Goal: Information Seeking & Learning: Learn about a topic

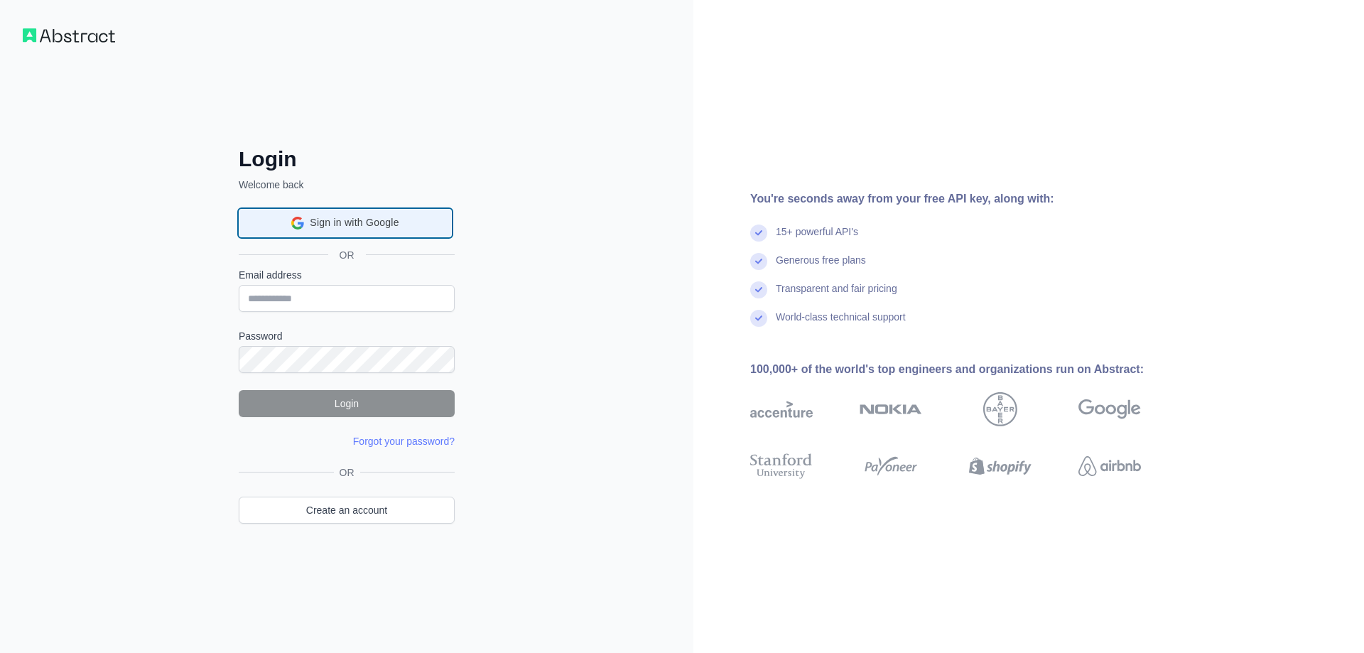
click at [353, 217] on span "Sign in with Google" at bounding box center [354, 222] width 89 height 15
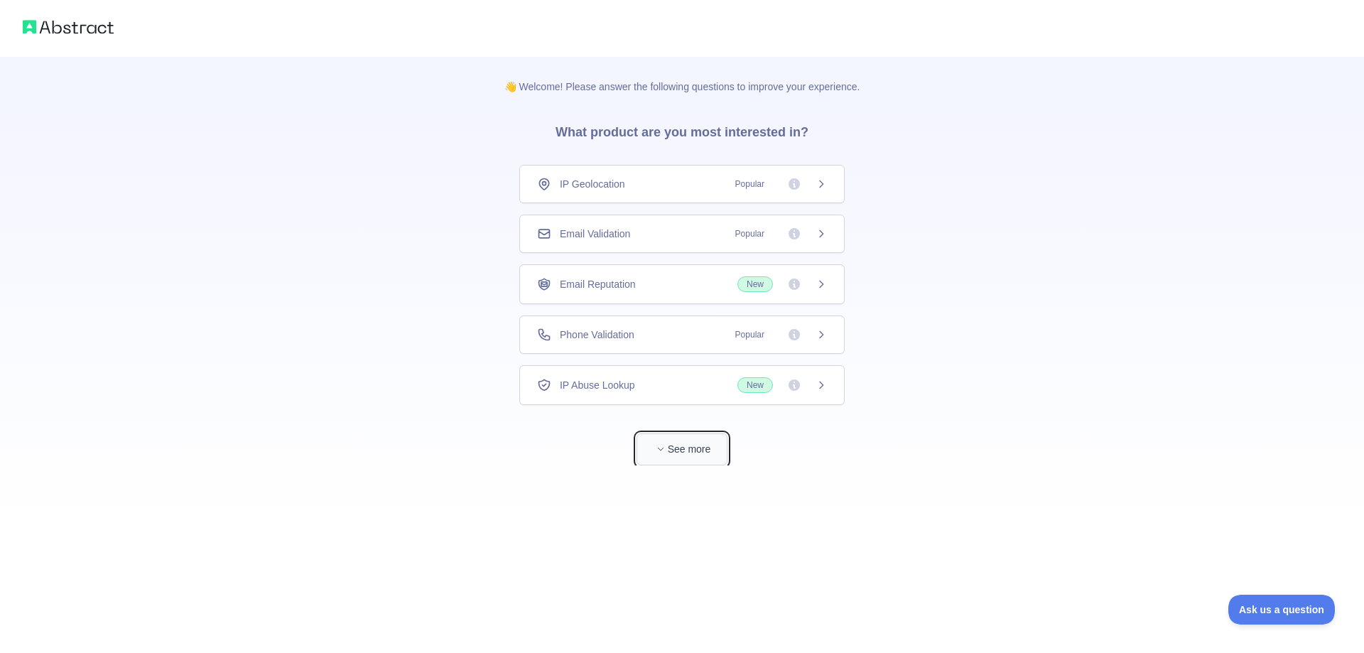
click at [699, 453] on button "See more" at bounding box center [681, 449] width 91 height 32
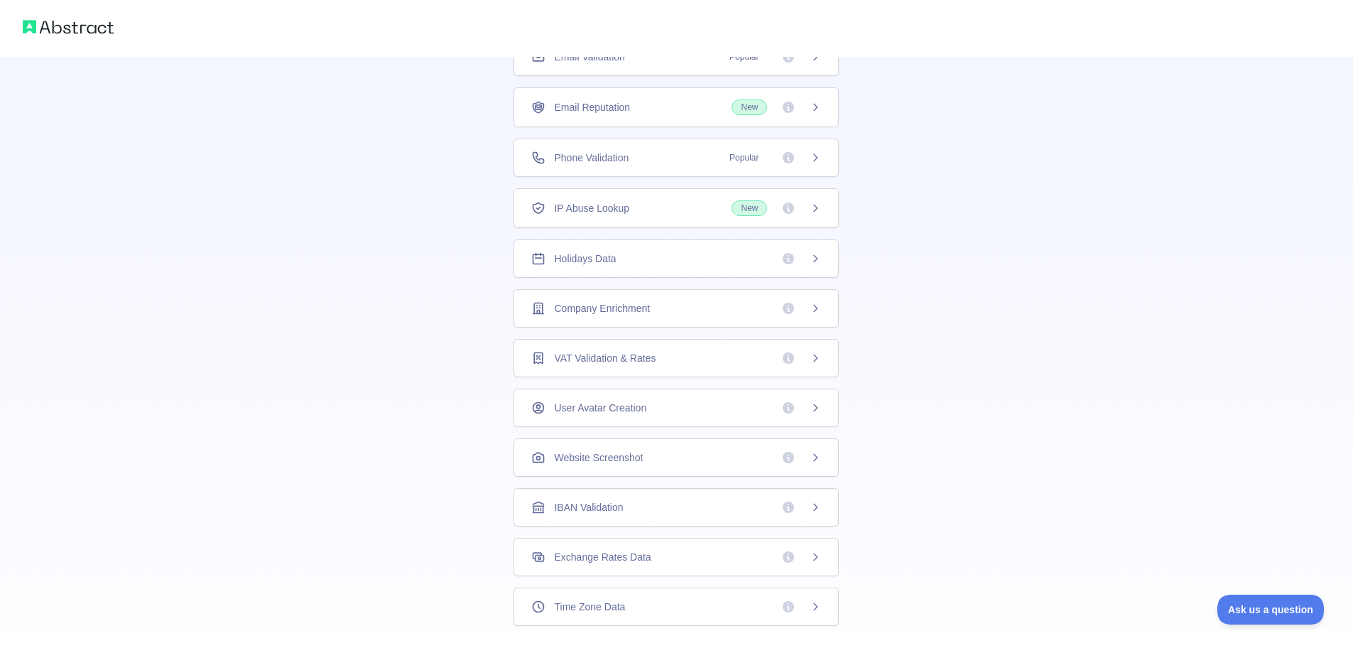
scroll to position [55, 0]
drag, startPoint x: 602, startPoint y: 556, endPoint x: 345, endPoint y: 389, distance: 305.9
click at [345, 389] on div "👋 Welcome! Please answer the following questions to improve your experience. Wh…" at bounding box center [676, 328] width 1353 height 903
click at [682, 506] on div "Website Screenshot" at bounding box center [676, 511] width 290 height 14
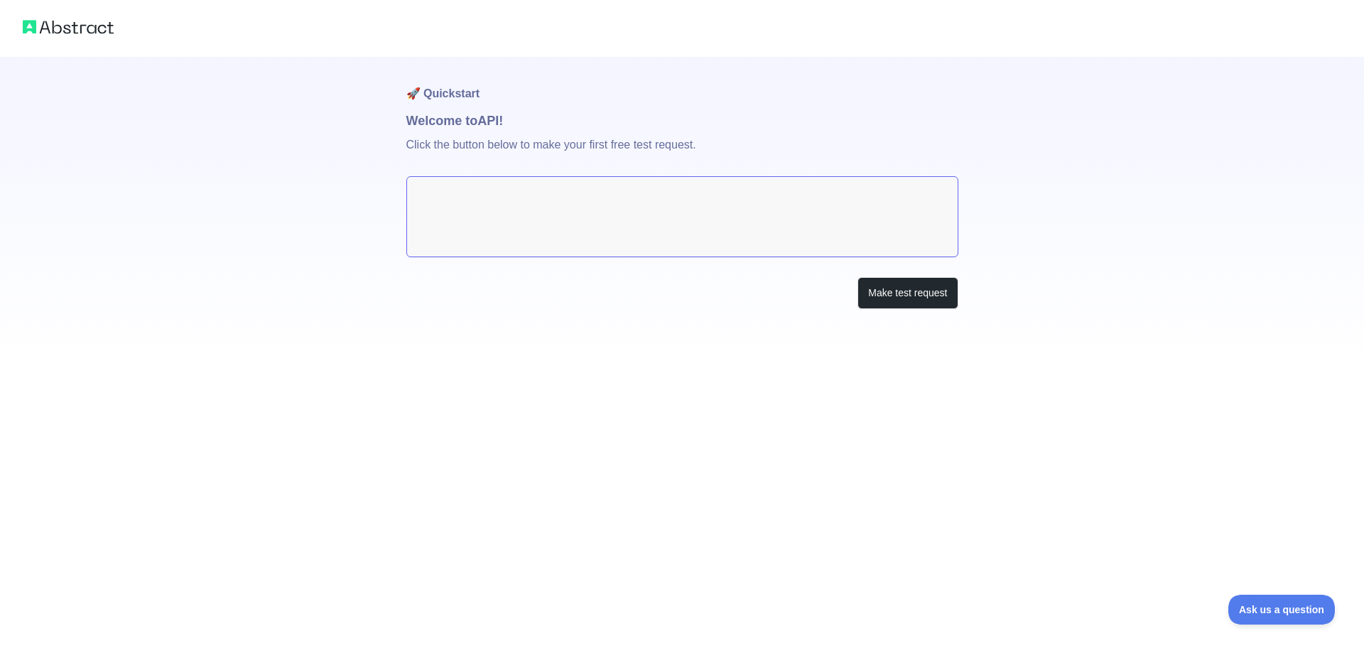
click at [695, 212] on textarea at bounding box center [682, 216] width 552 height 81
click at [898, 302] on button "Make test request" at bounding box center [907, 293] width 100 height 32
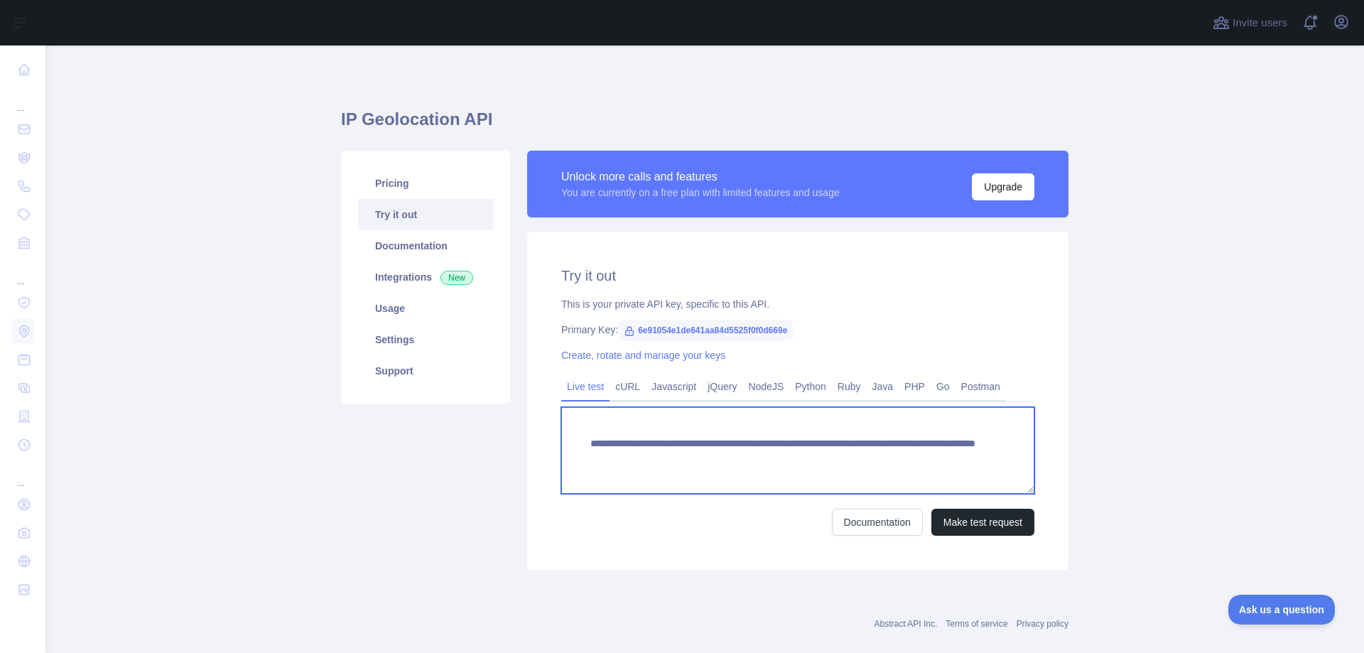
drag, startPoint x: 924, startPoint y: 460, endPoint x: 565, endPoint y: 424, distance: 361.1
click at [565, 424] on textarea "**********" at bounding box center [797, 450] width 473 height 87
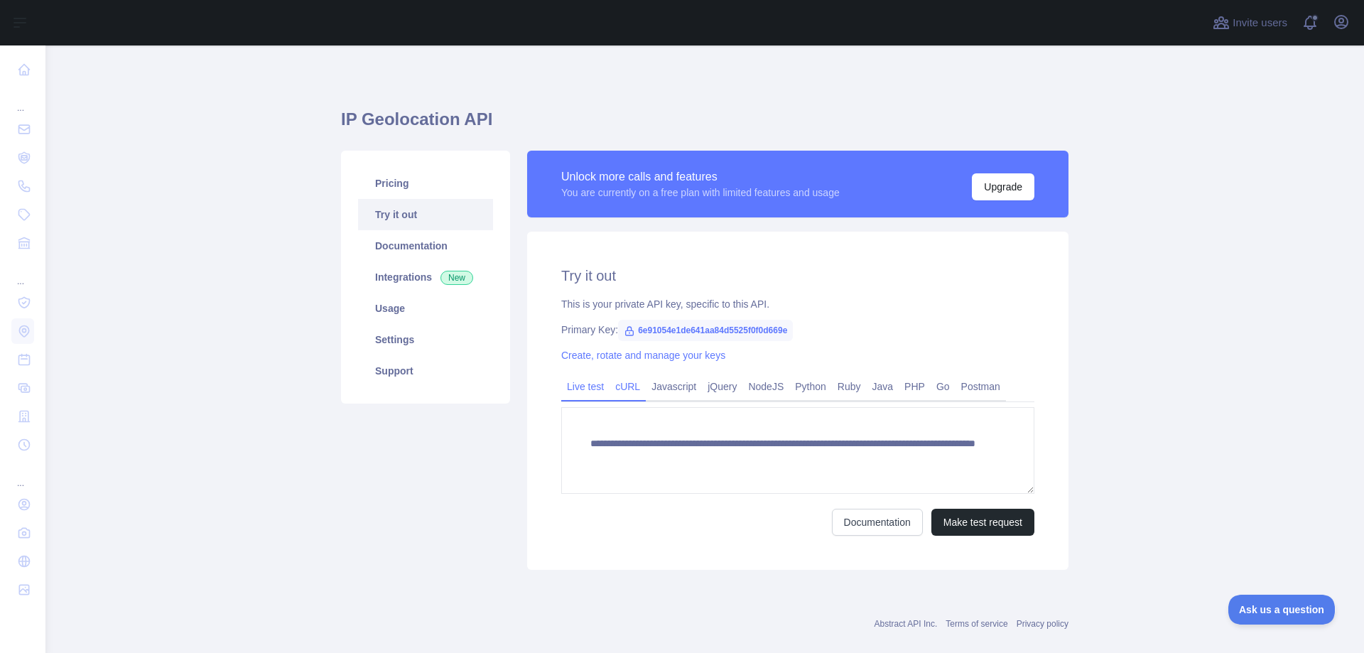
click at [623, 379] on link "cURL" at bounding box center [627, 386] width 36 height 23
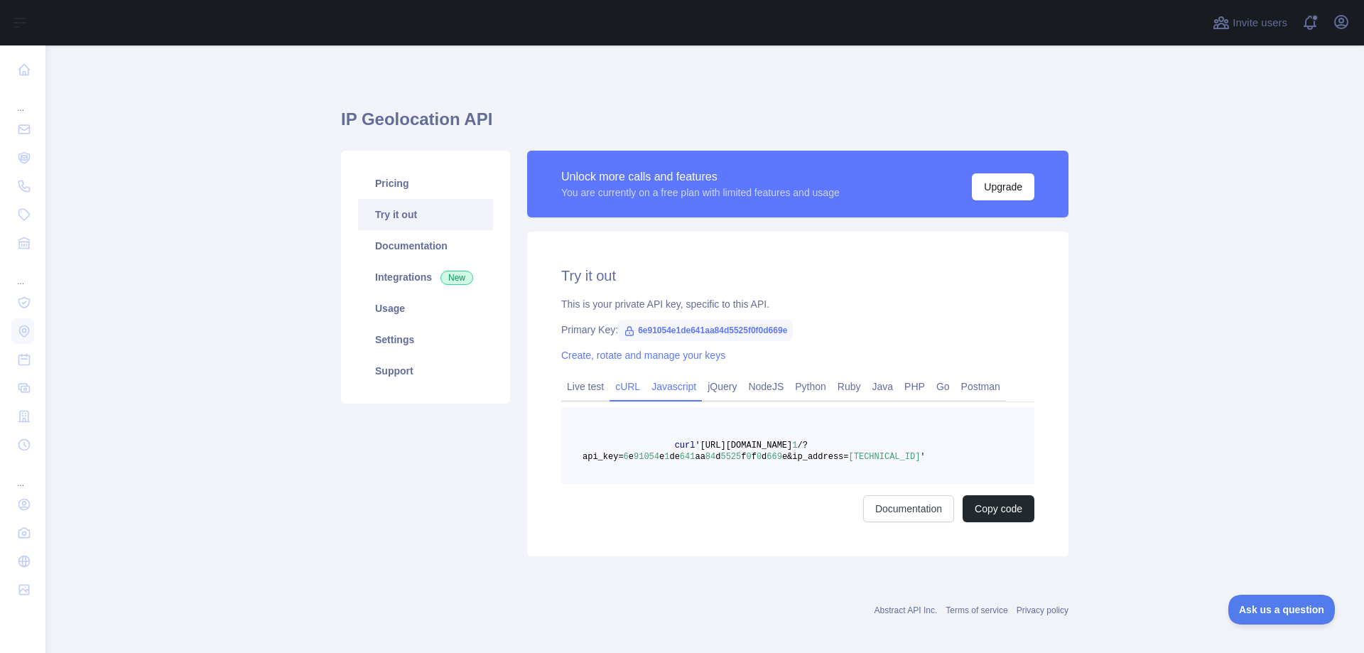
click at [669, 388] on link "Javascript" at bounding box center [674, 386] width 56 height 23
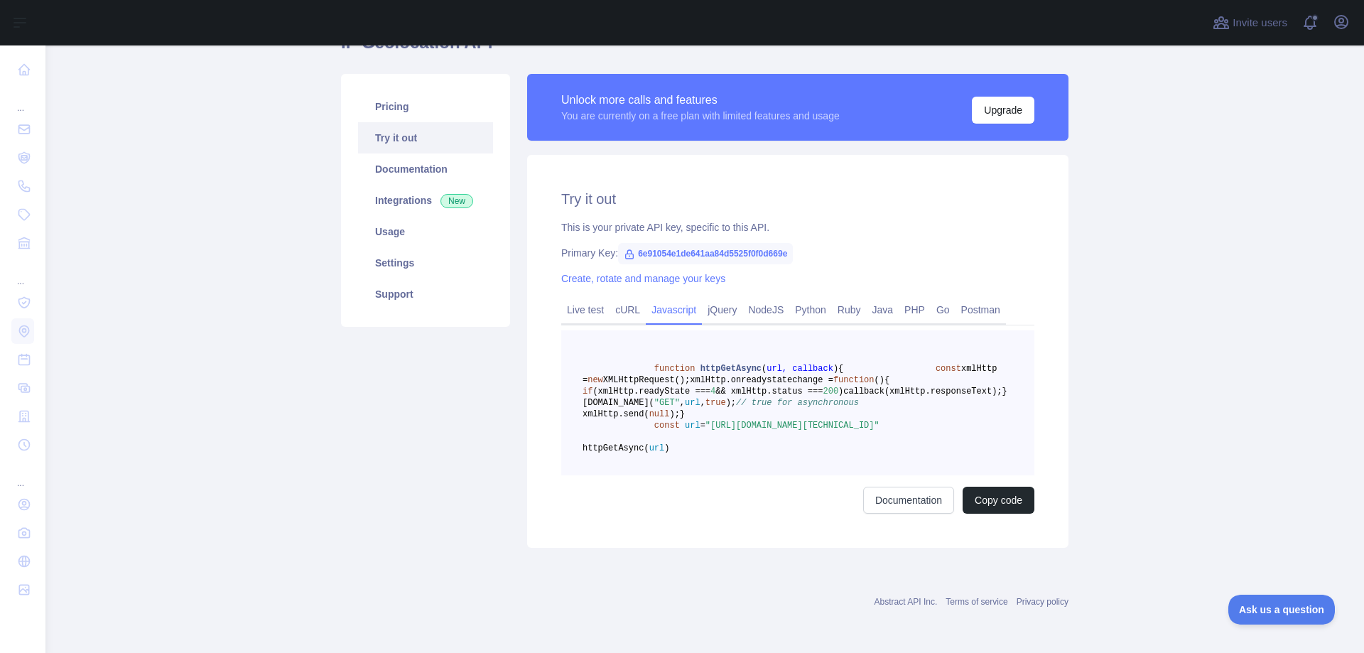
scroll to position [99, 0]
click at [716, 298] on link "jQuery" at bounding box center [722, 309] width 40 height 23
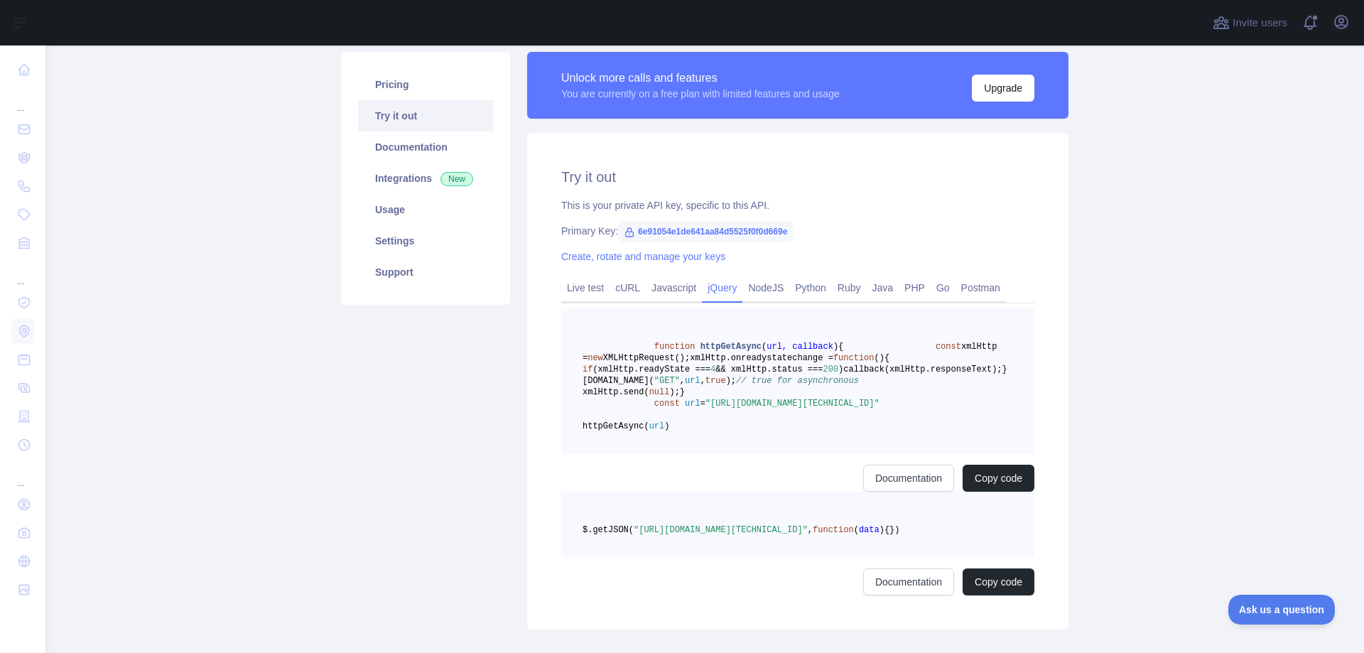
scroll to position [20, 0]
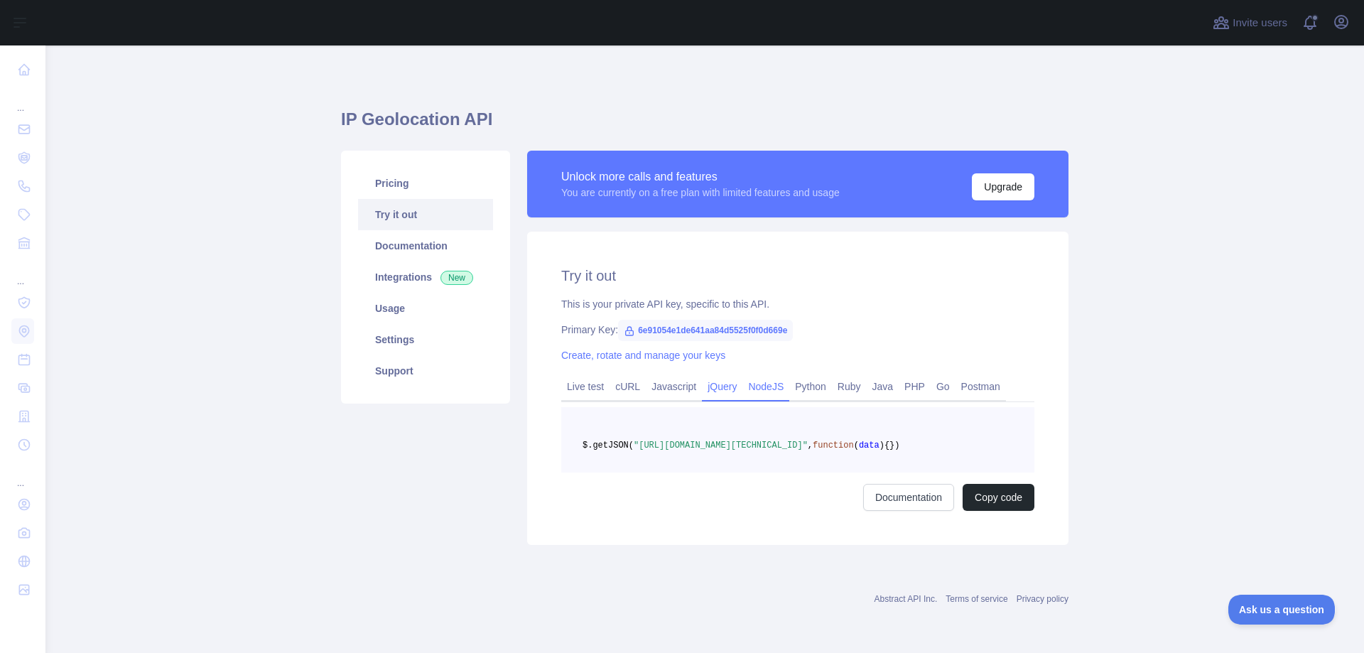
click at [766, 375] on link "NodeJS" at bounding box center [765, 386] width 47 height 23
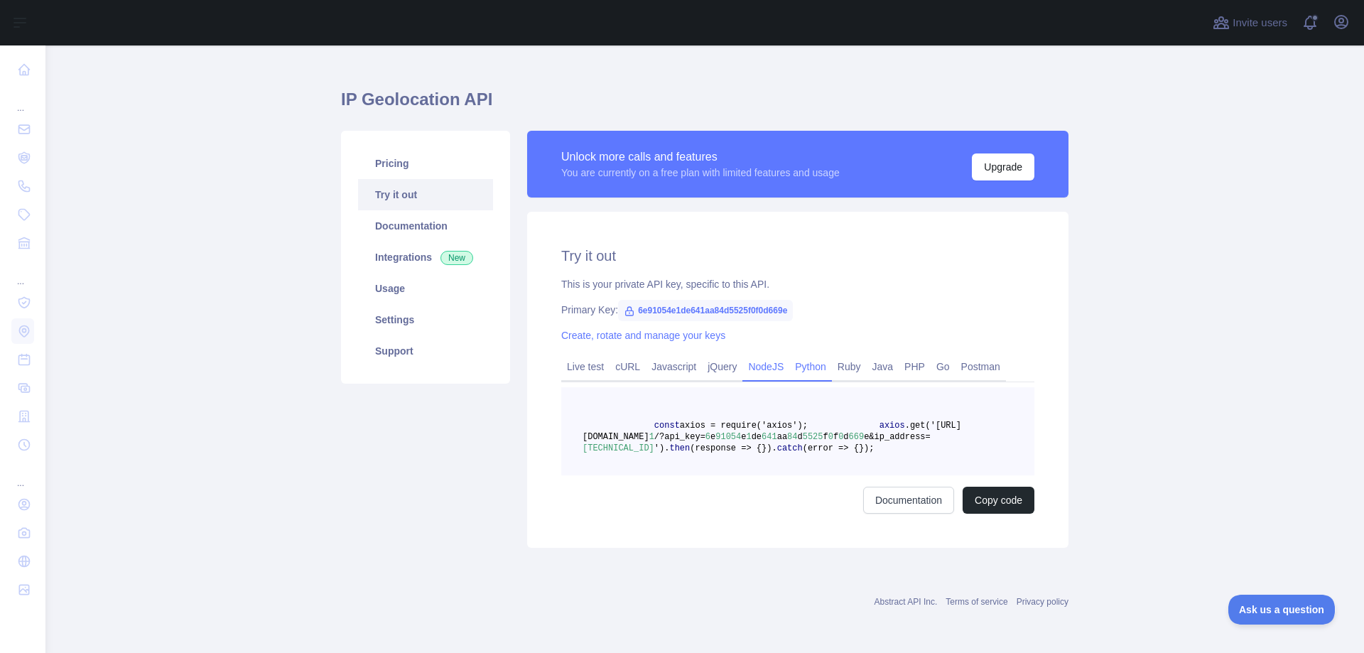
click at [808, 363] on link "Python" at bounding box center [810, 366] width 43 height 23
click at [839, 368] on link "Ruby" at bounding box center [849, 366] width 35 height 23
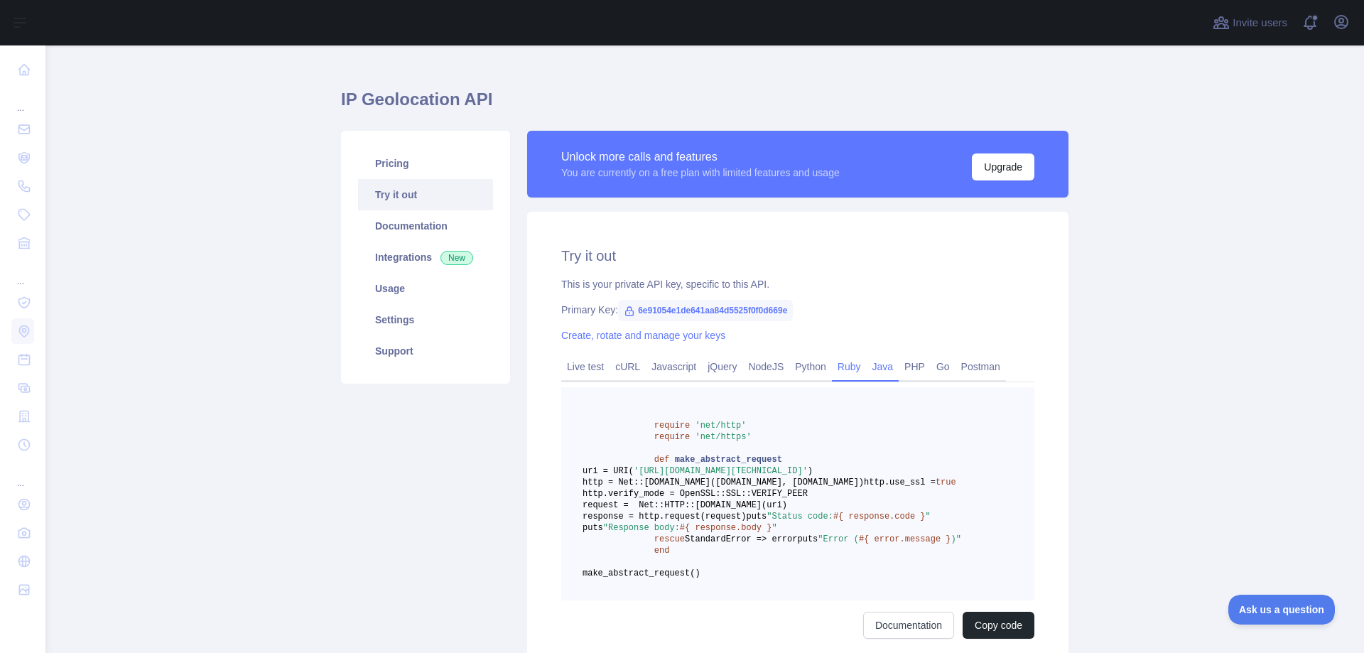
click at [877, 365] on link "Java" at bounding box center [882, 366] width 33 height 23
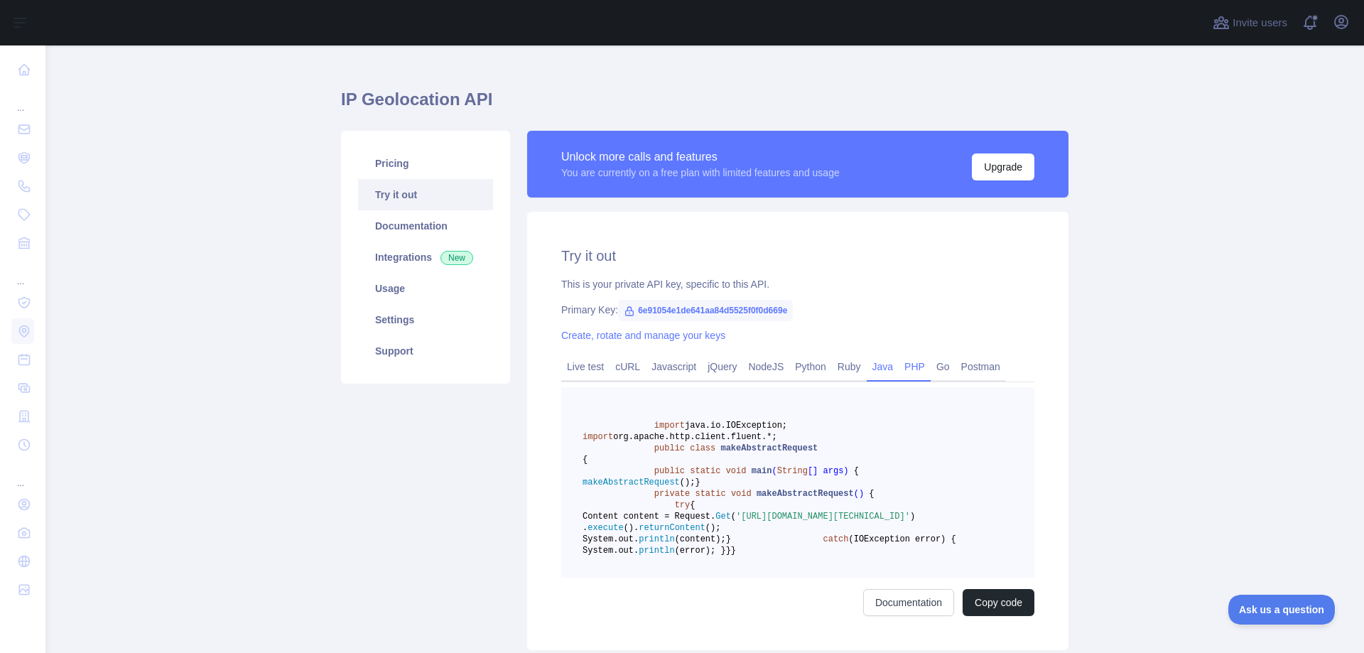
click at [911, 365] on link "PHP" at bounding box center [914, 366] width 32 height 23
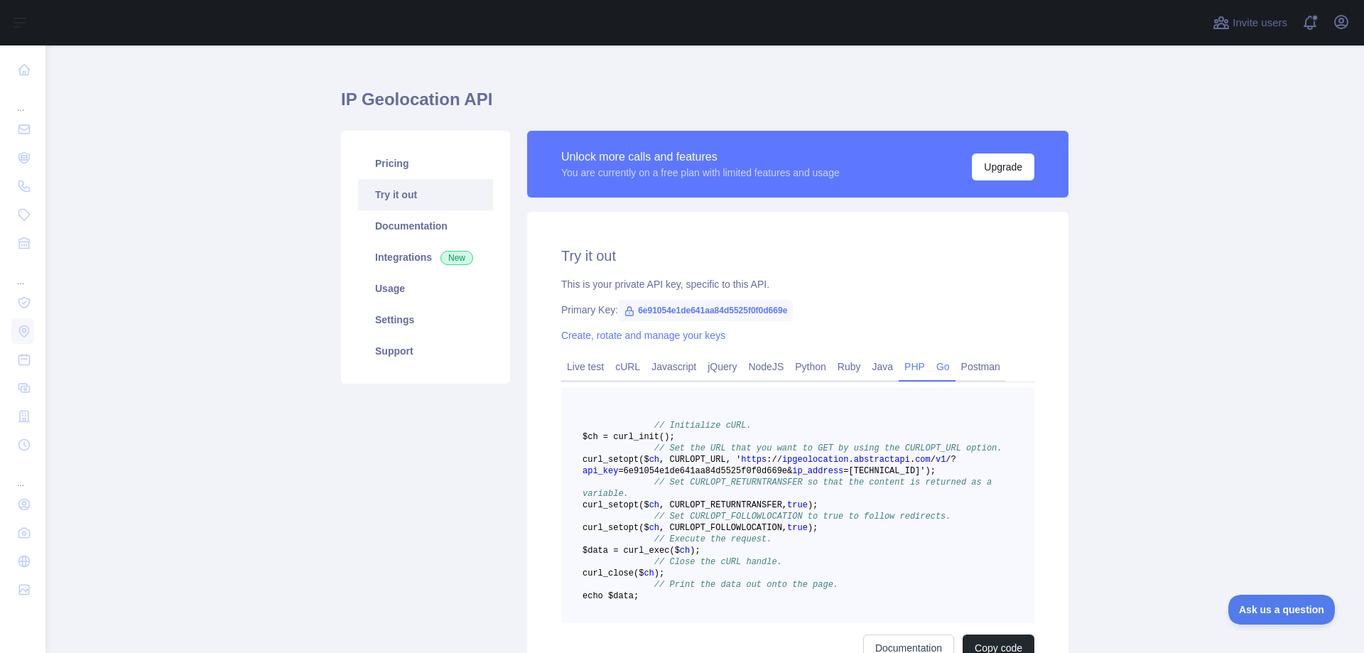
click at [930, 366] on link "Go" at bounding box center [942, 366] width 25 height 23
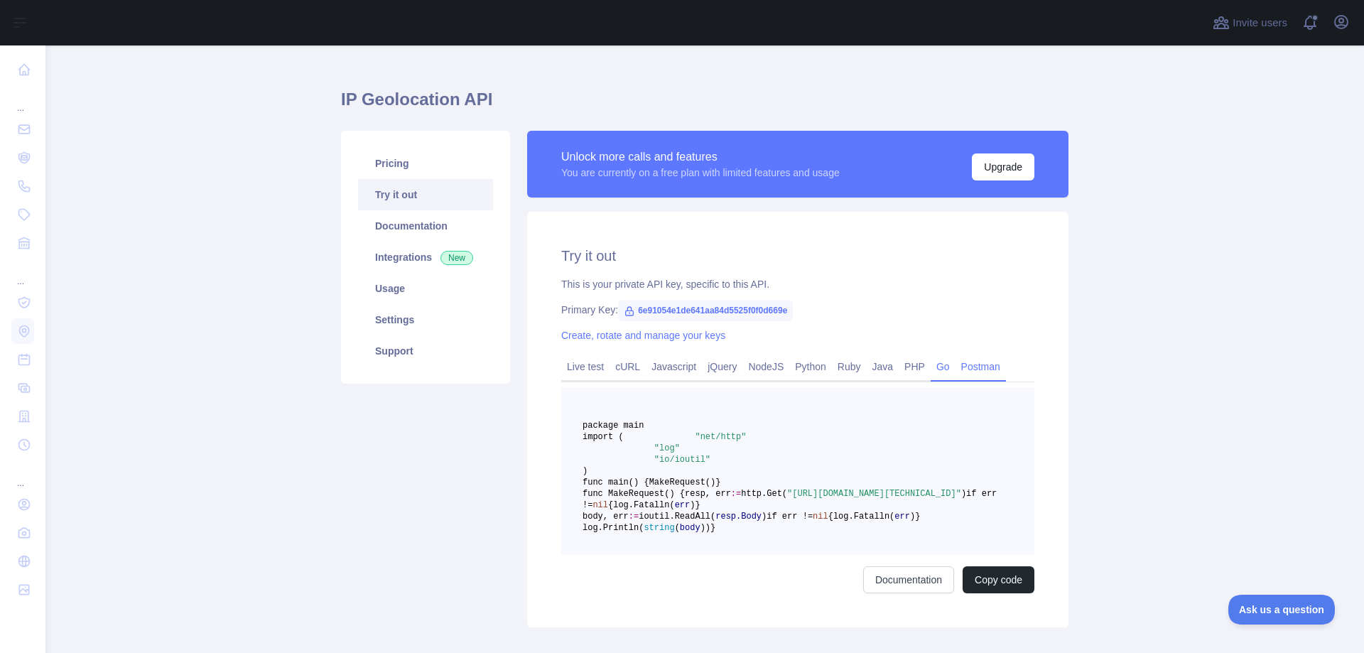
click at [974, 370] on link "Postman" at bounding box center [980, 366] width 50 height 23
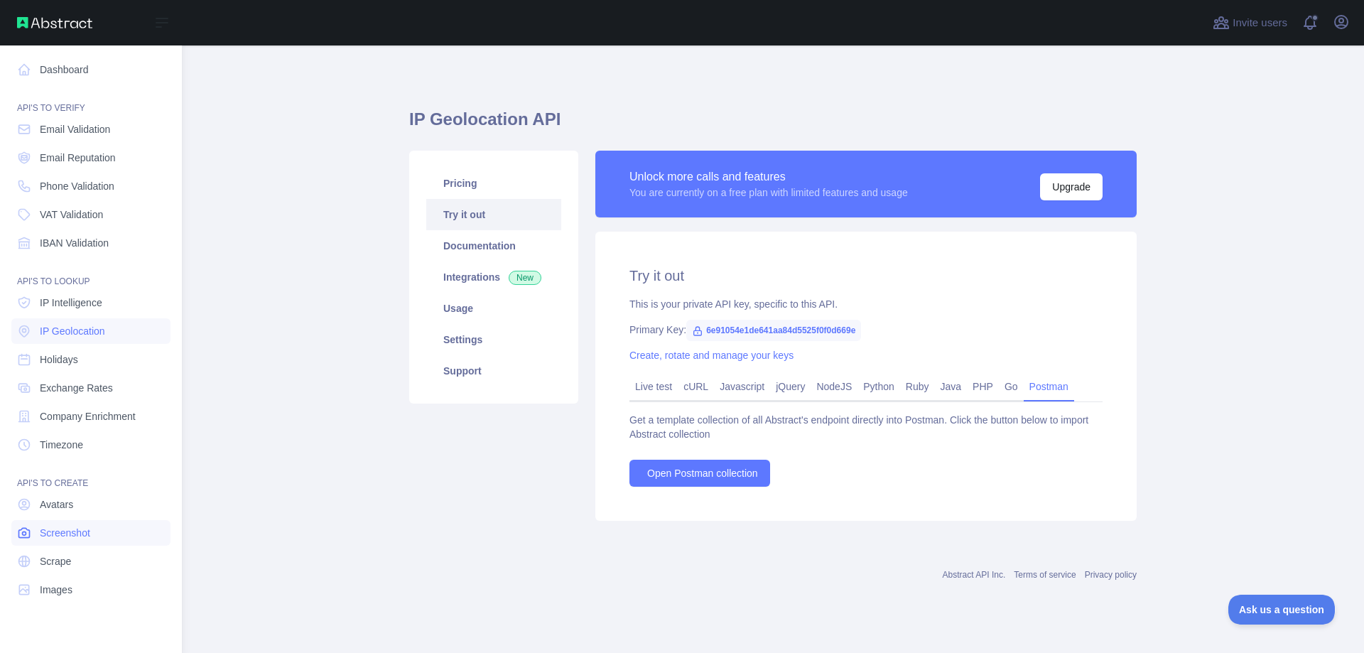
click at [58, 534] on span "Screenshot" at bounding box center [65, 533] width 50 height 14
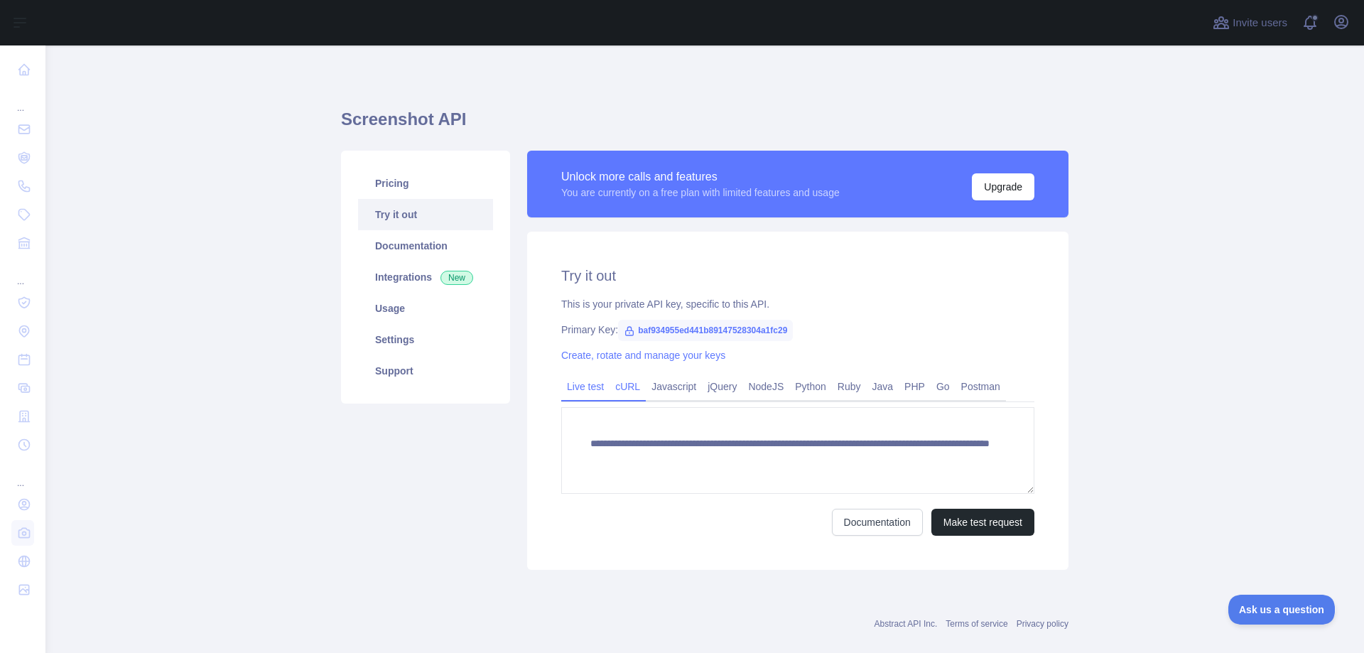
click at [622, 386] on link "cURL" at bounding box center [627, 386] width 36 height 23
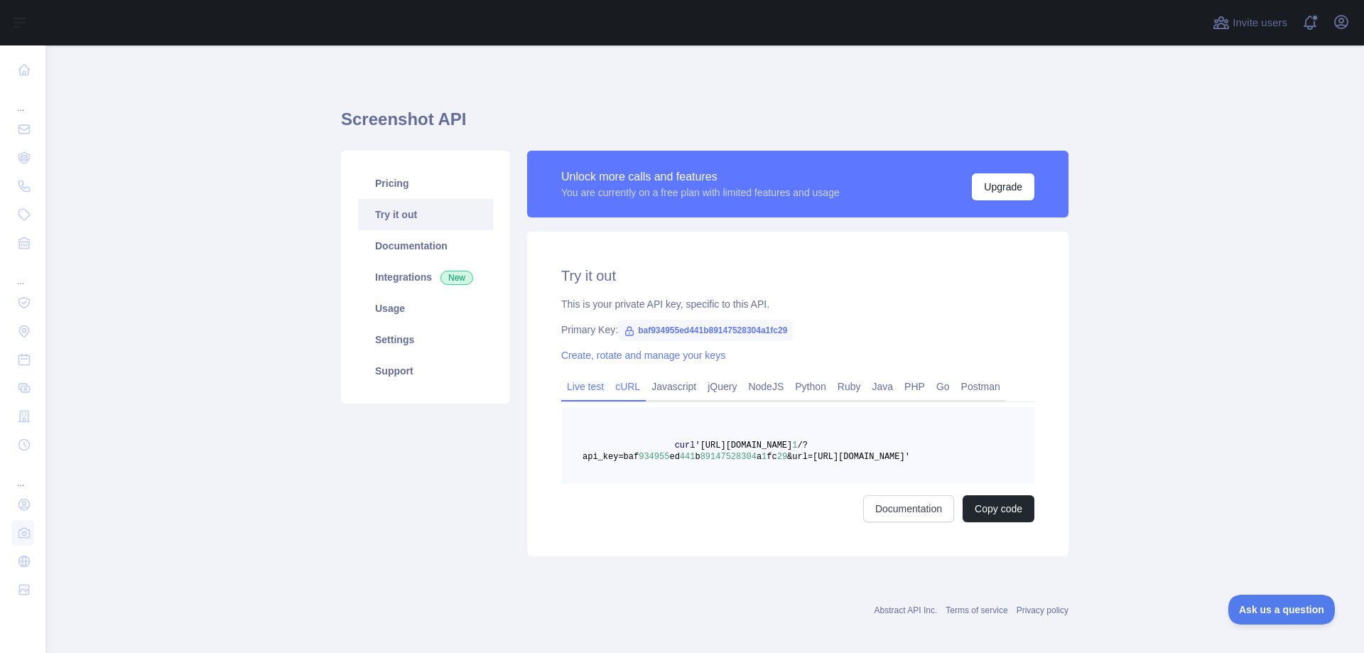
click at [572, 384] on link "Live test" at bounding box center [585, 386] width 48 height 23
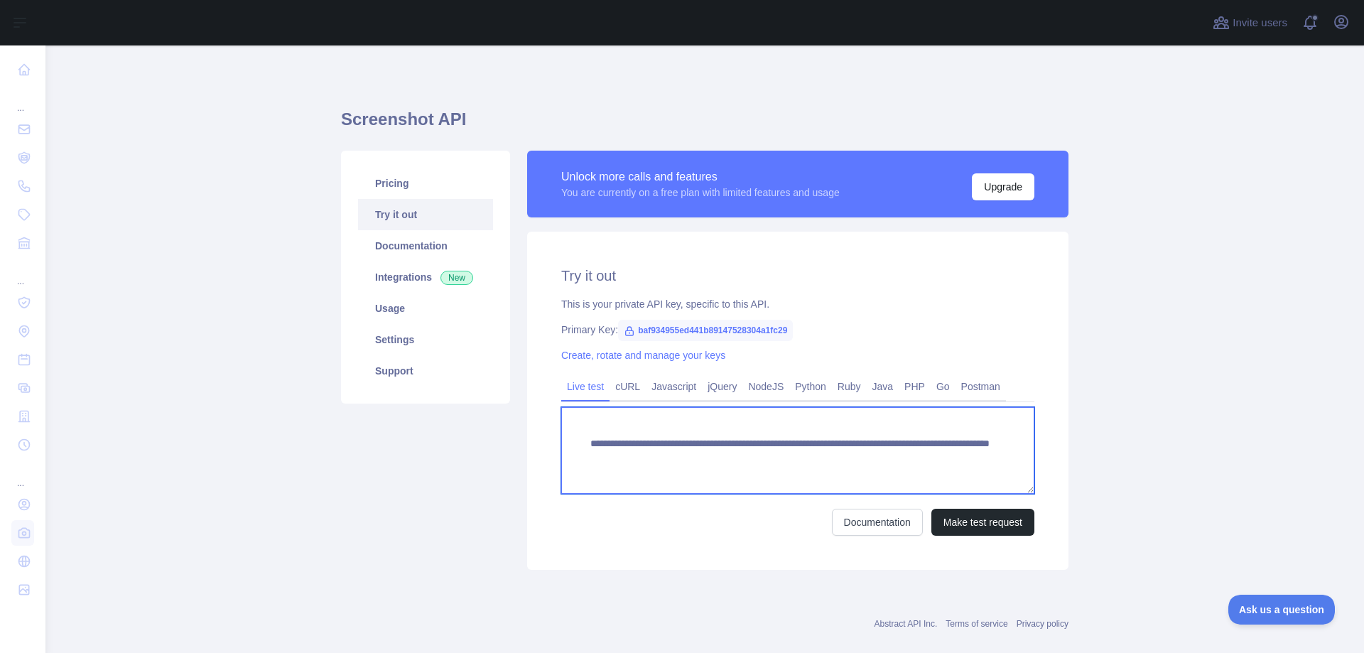
drag, startPoint x: 964, startPoint y: 457, endPoint x: 569, endPoint y: 433, distance: 396.3
click at [569, 433] on textarea "**********" at bounding box center [797, 450] width 473 height 87
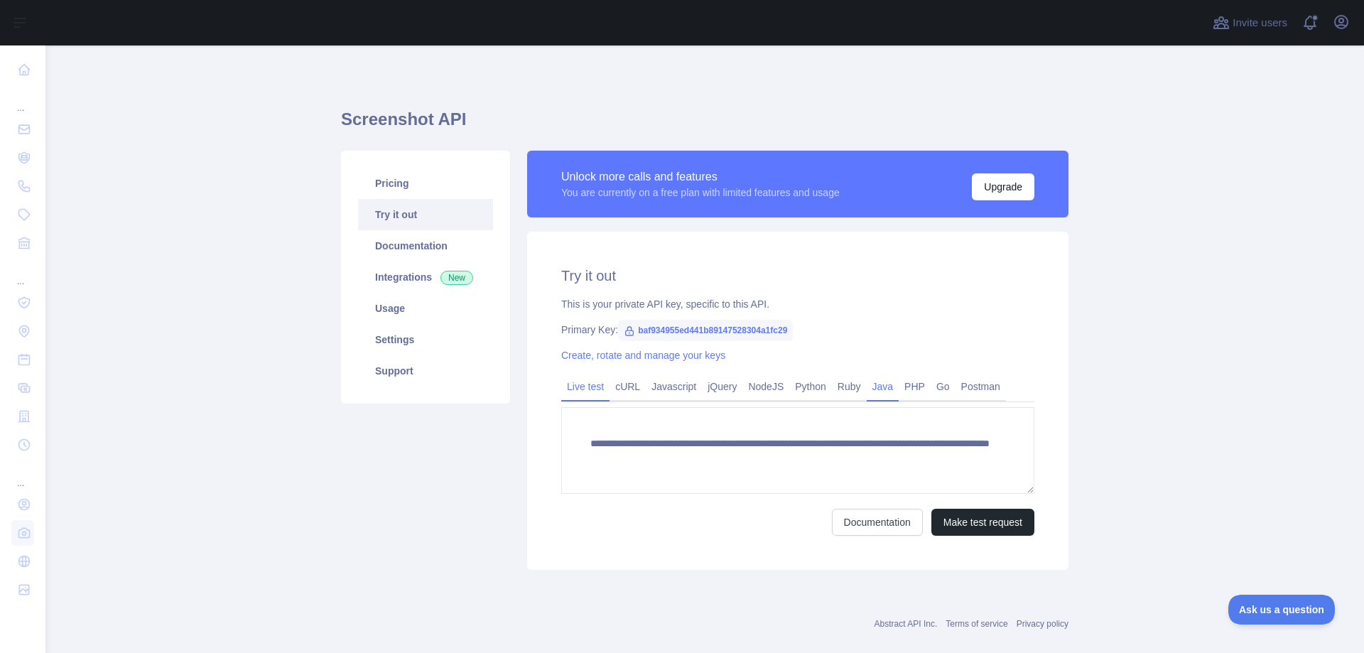
click at [882, 382] on link "Java" at bounding box center [882, 386] width 33 height 23
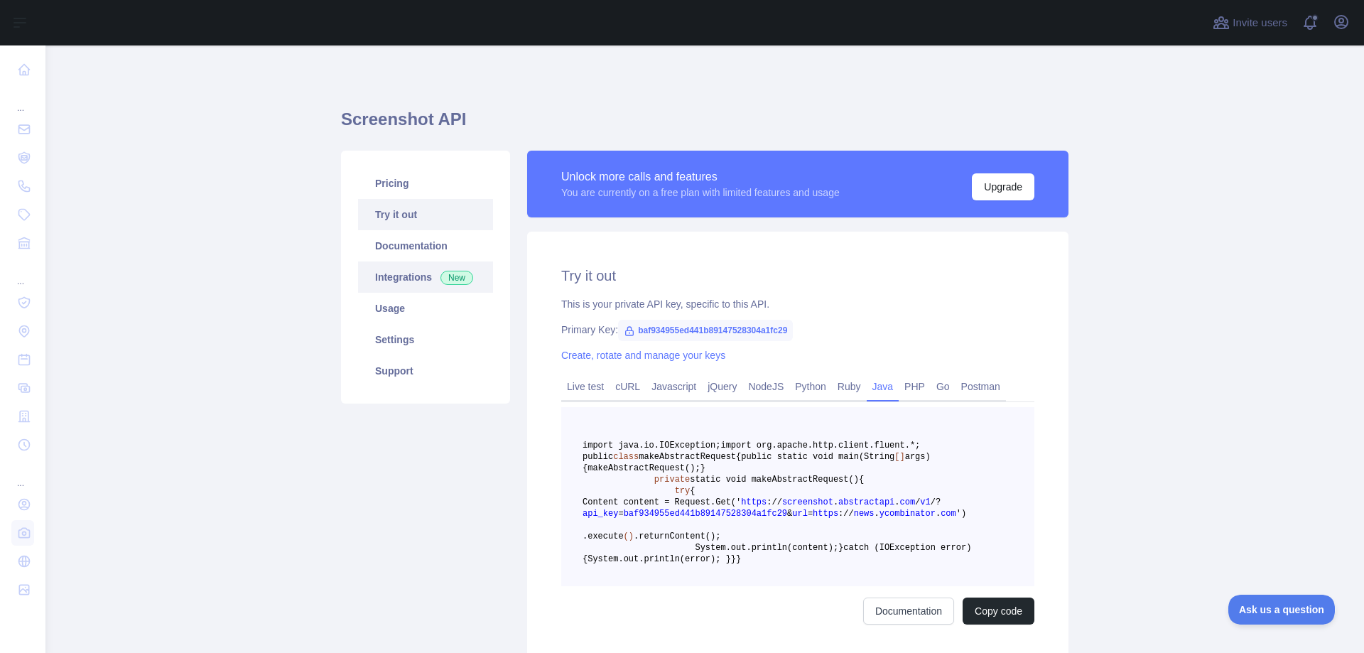
click at [396, 279] on link "Integrations New" at bounding box center [425, 276] width 135 height 31
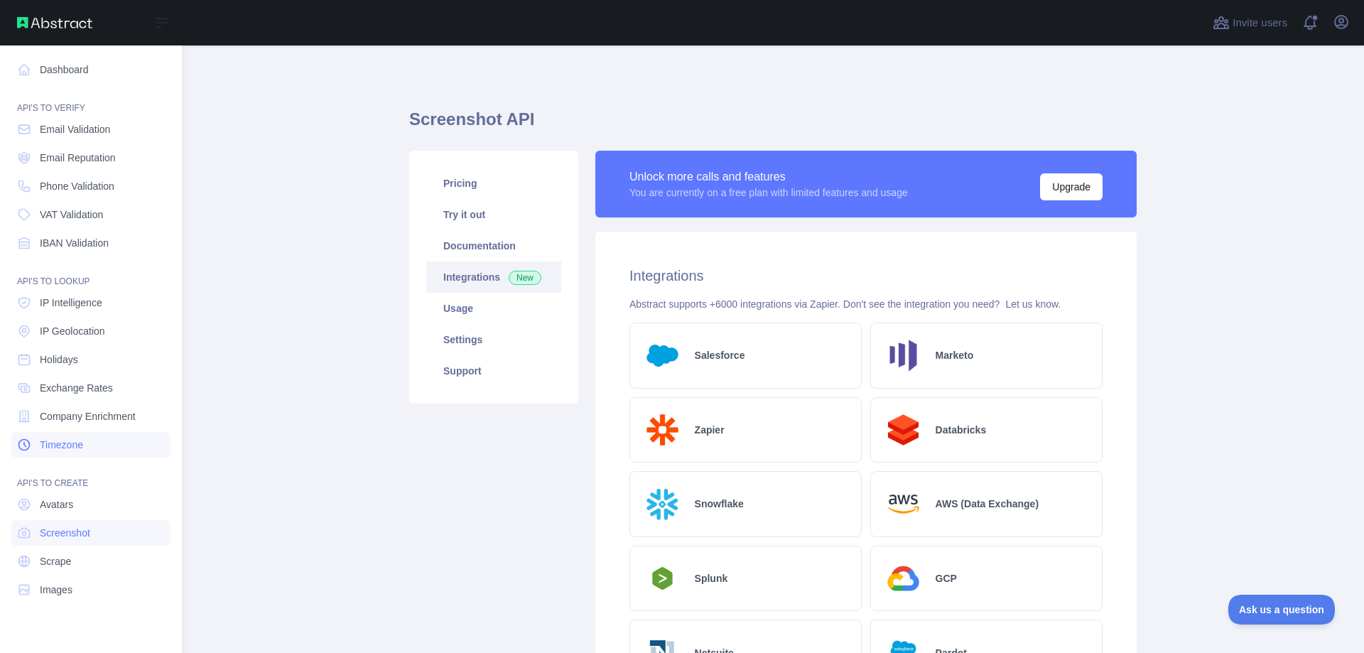
click at [72, 447] on span "Timezone" at bounding box center [61, 444] width 43 height 14
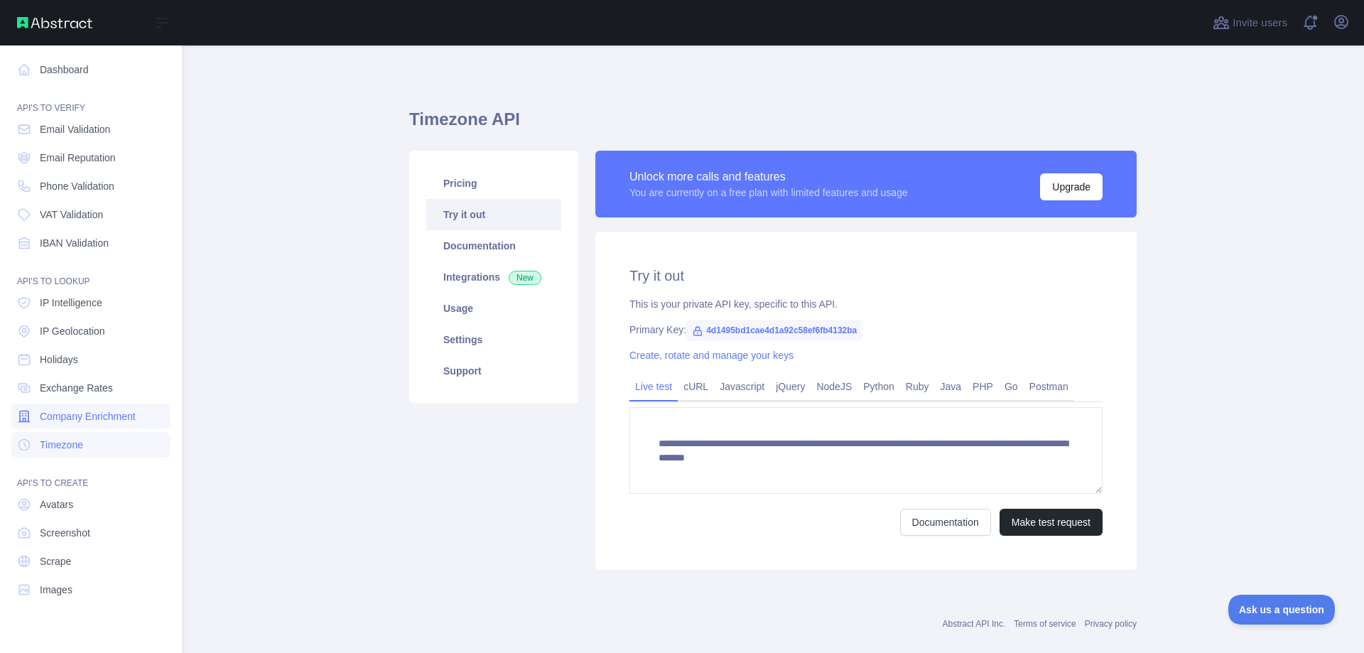
click at [76, 411] on span "Company Enrichment" at bounding box center [88, 416] width 96 height 14
click at [76, 388] on span "Exchange Rates" at bounding box center [76, 388] width 73 height 14
click at [77, 329] on span "IP Geolocation" at bounding box center [72, 331] width 65 height 14
click at [75, 242] on span "IBAN Validation" at bounding box center [74, 243] width 69 height 14
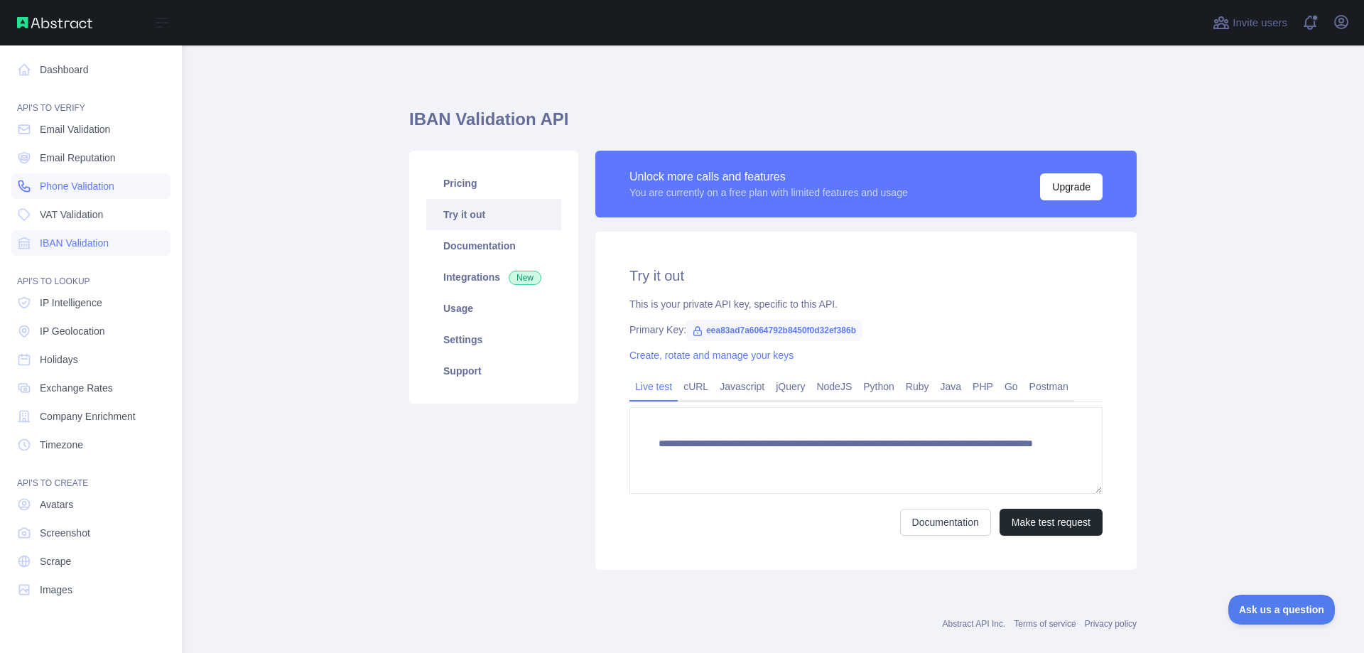
click at [64, 187] on span "Phone Validation" at bounding box center [77, 186] width 75 height 14
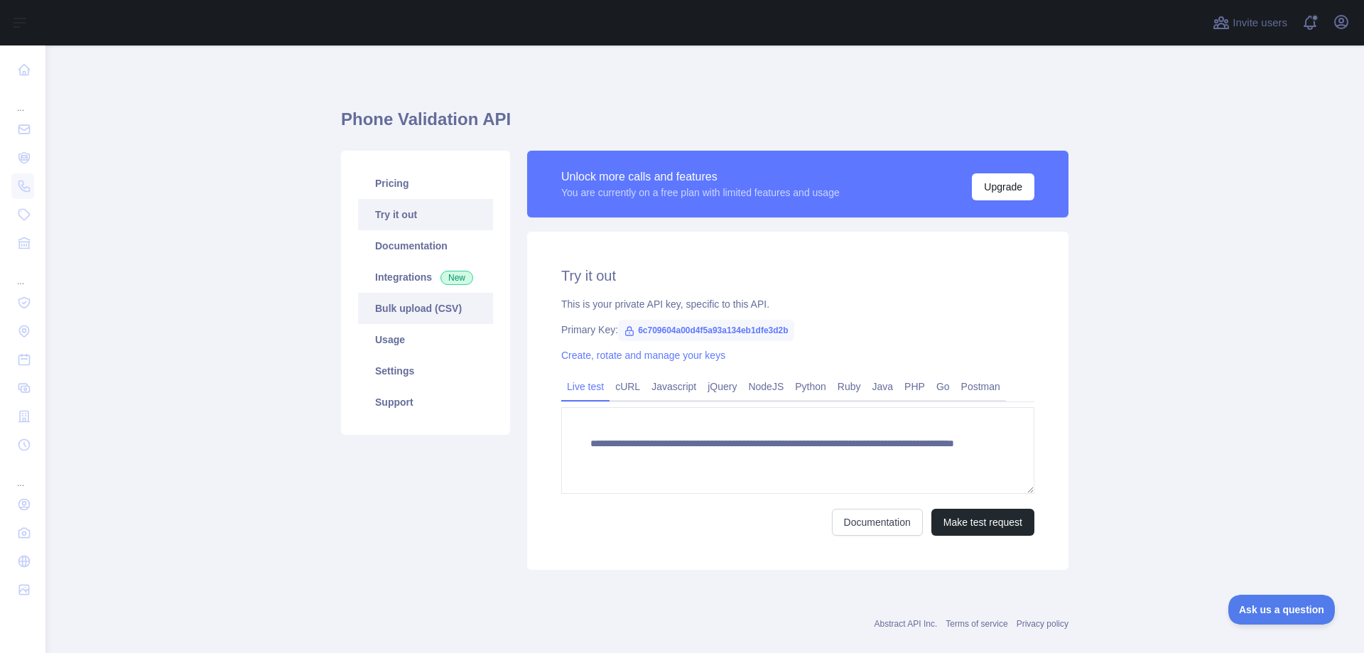
click at [387, 312] on link "Bulk upload (CSV)" at bounding box center [425, 308] width 135 height 31
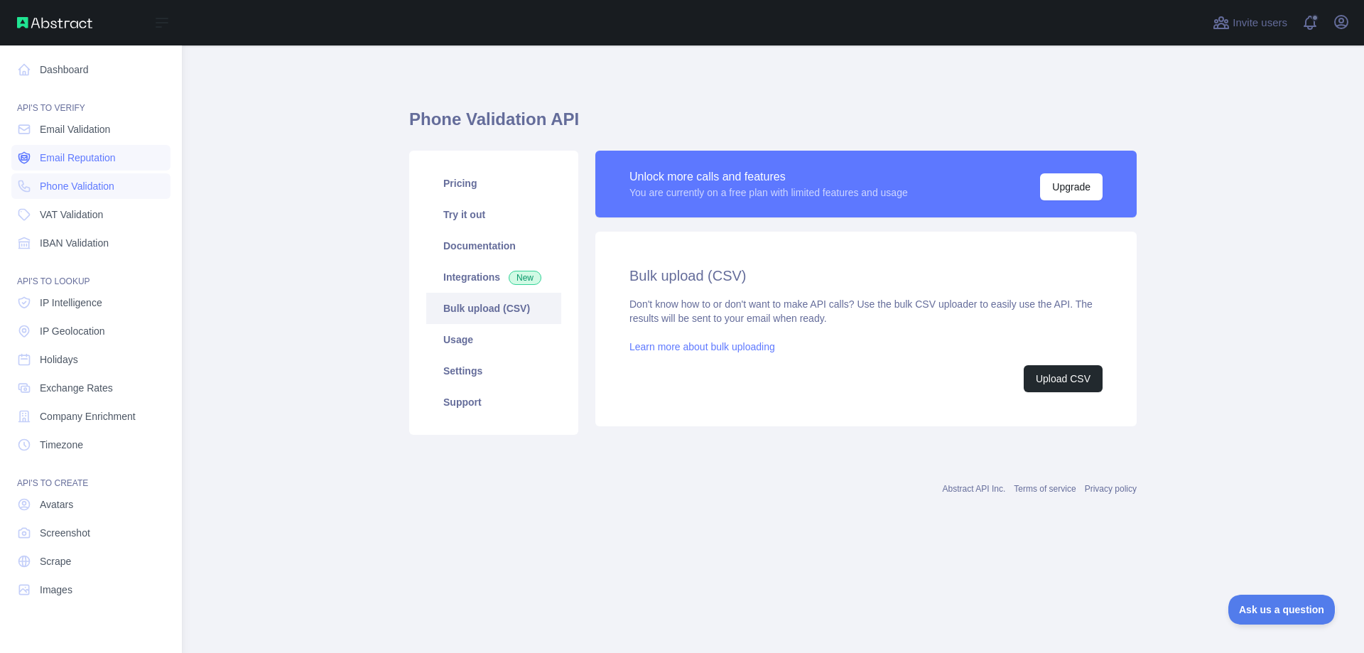
click at [78, 161] on span "Email Reputation" at bounding box center [78, 158] width 76 height 14
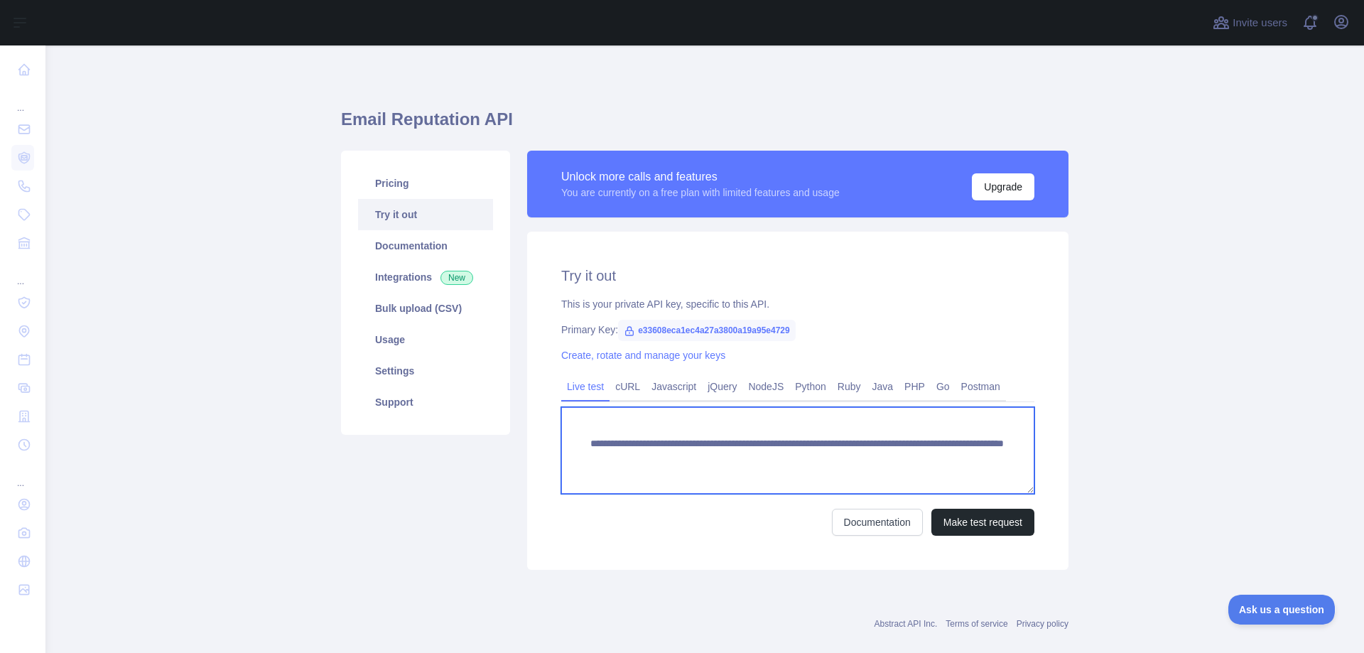
drag, startPoint x: 967, startPoint y: 457, endPoint x: 553, endPoint y: 429, distance: 415.0
click at [553, 429] on div "**********" at bounding box center [797, 401] width 541 height 338
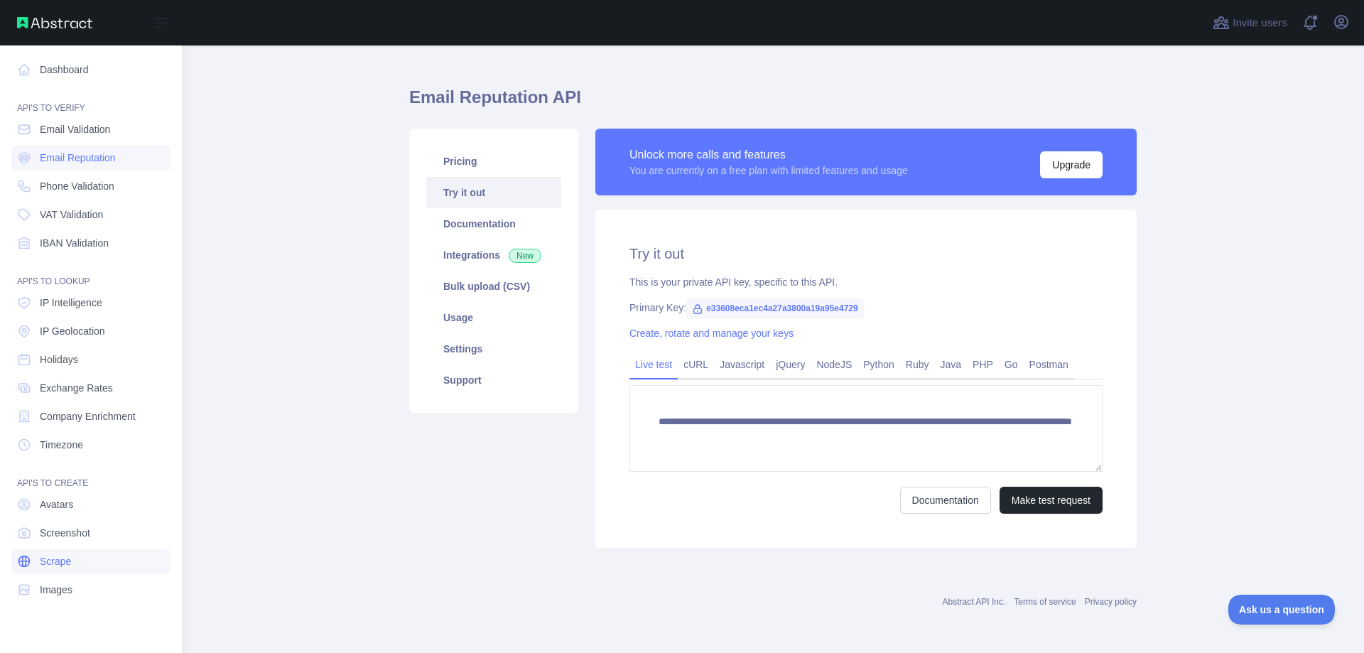
click at [41, 560] on span "Scrape" at bounding box center [55, 561] width 31 height 14
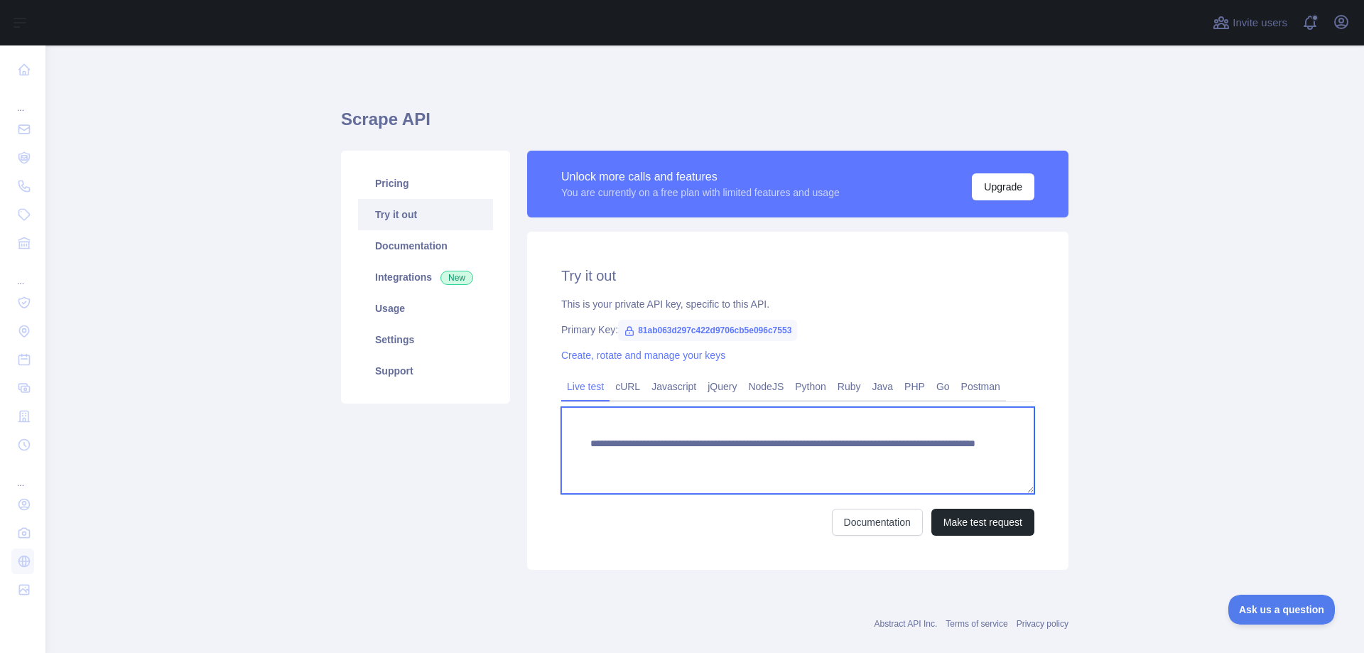
drag, startPoint x: 961, startPoint y: 457, endPoint x: 468, endPoint y: 432, distance: 493.5
click at [468, 432] on div "**********" at bounding box center [704, 360] width 744 height 436
